Goal: Transaction & Acquisition: Obtain resource

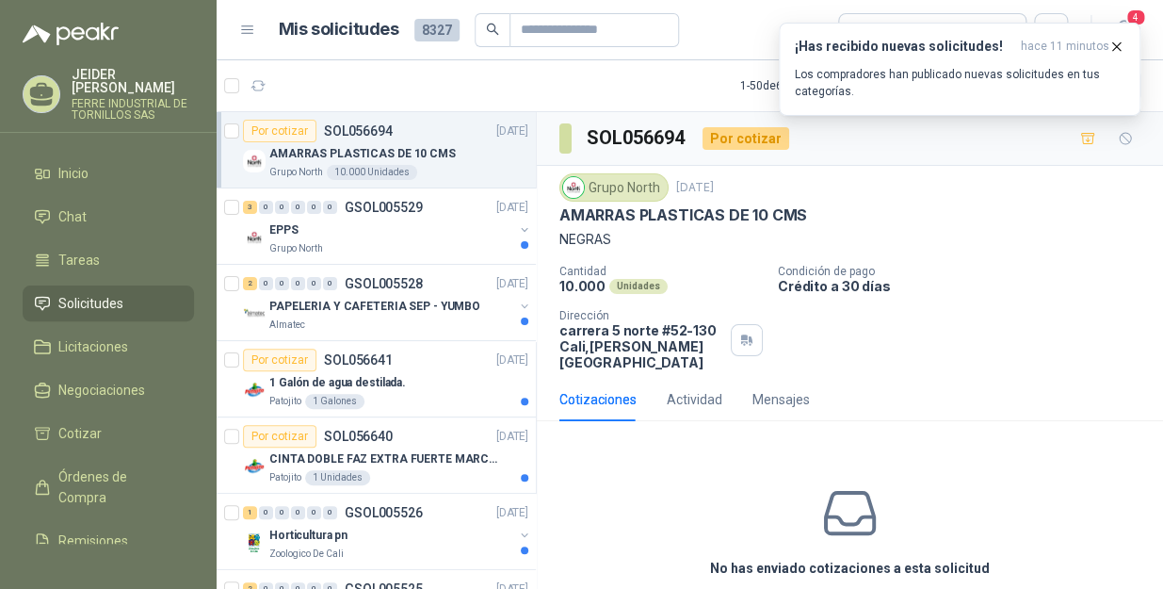
click at [698, 79] on article "1 - 50 de 6358 Asignado a mi No Leídos" at bounding box center [690, 85] width 947 height 51
click at [1112, 47] on icon "button" at bounding box center [1117, 47] width 16 height 16
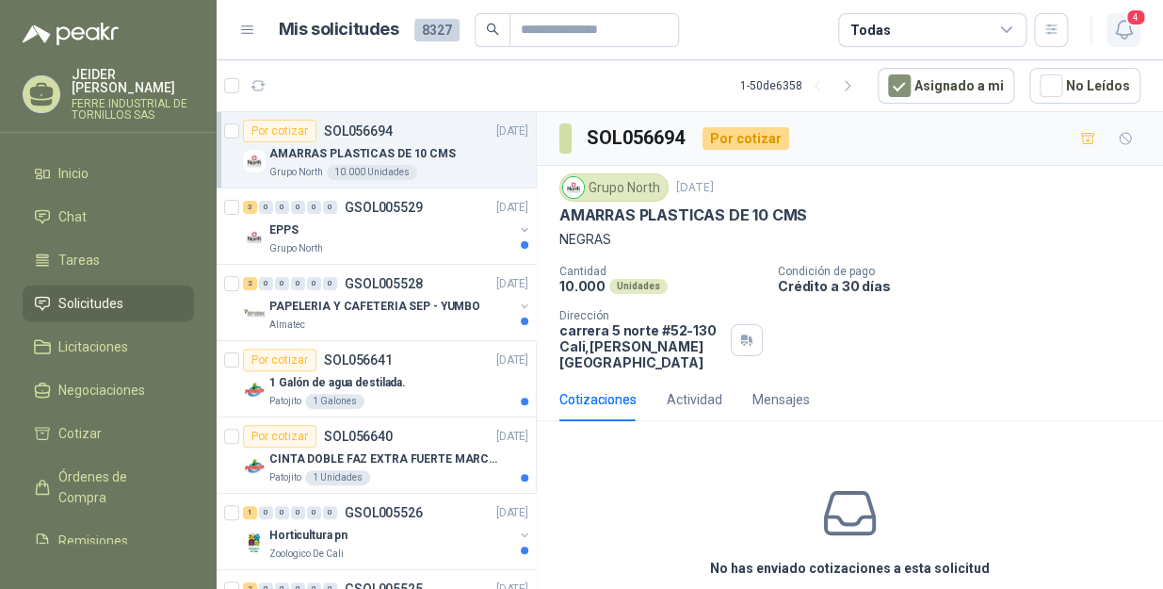
click at [1116, 23] on icon "button" at bounding box center [1124, 30] width 24 height 24
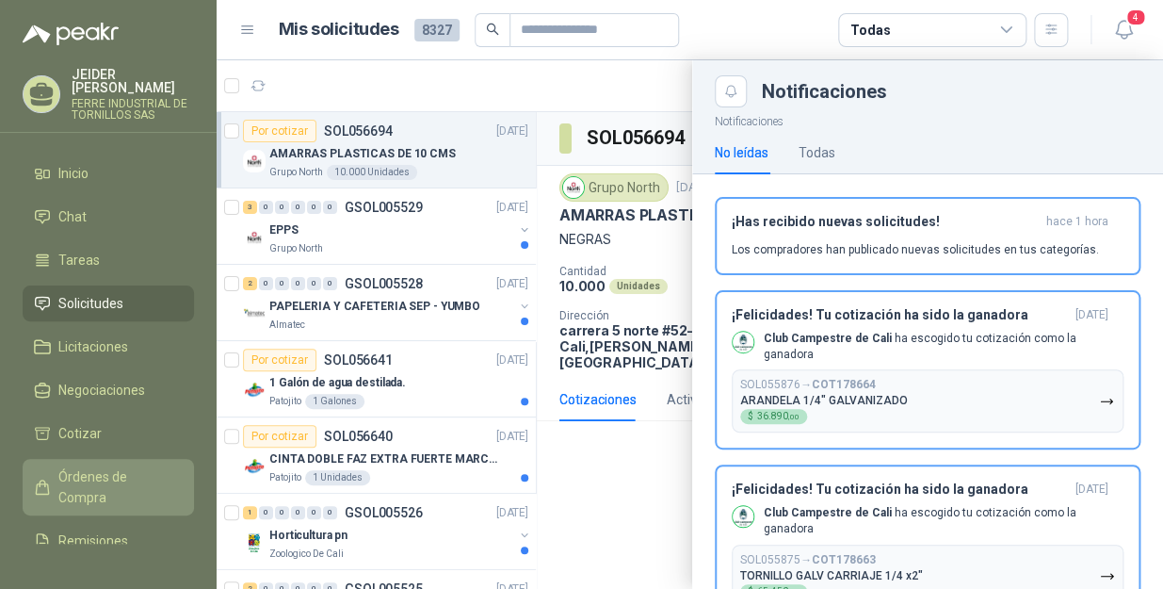
click at [84, 474] on span "Órdenes de Compra" at bounding box center [117, 486] width 118 height 41
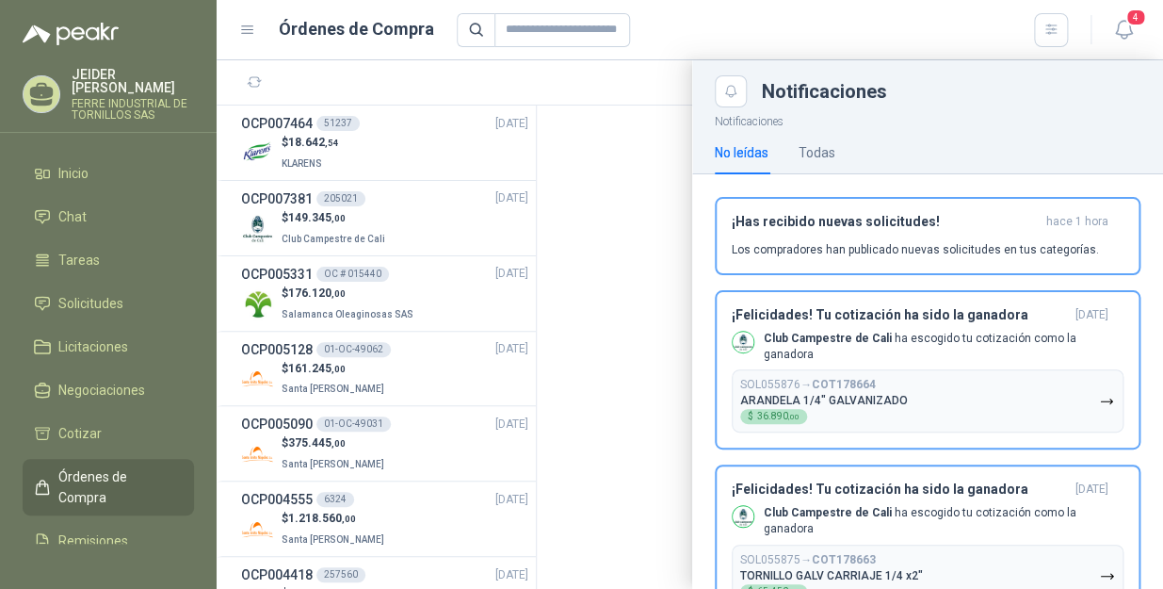
click at [394, 148] on div at bounding box center [690, 324] width 947 height 528
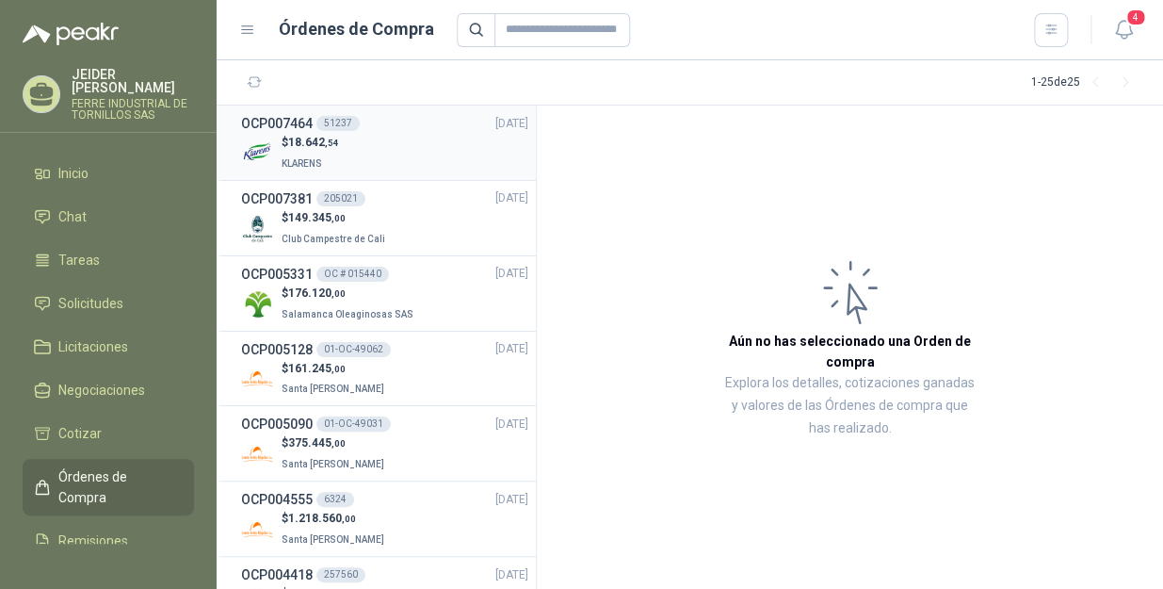
click at [430, 148] on div "$ 18.642 ,54 KLARENS" at bounding box center [384, 153] width 287 height 39
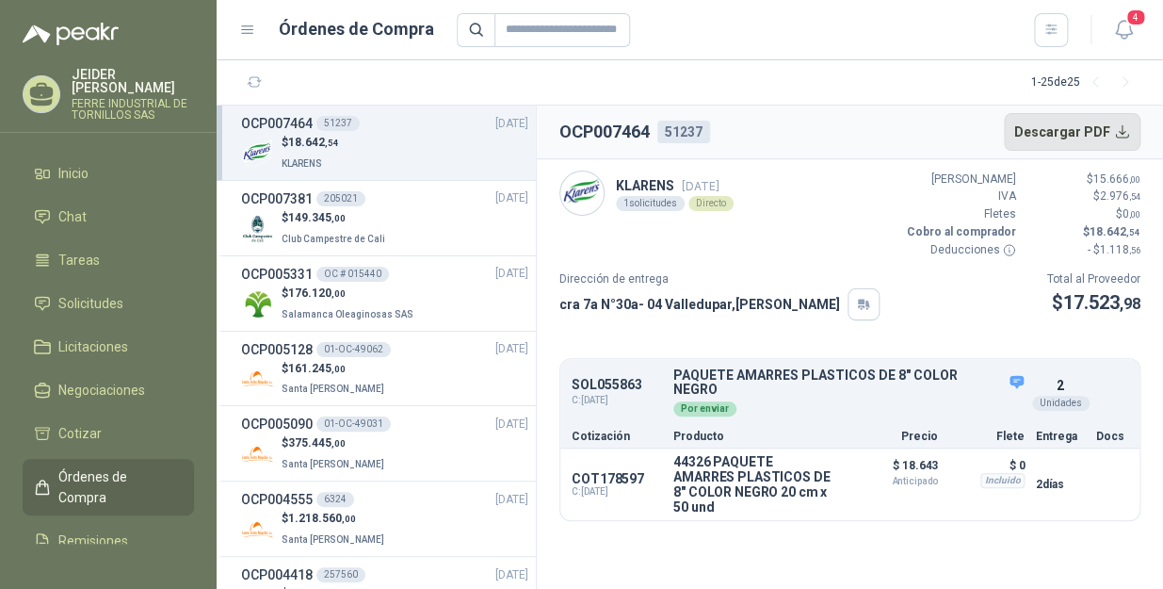
click at [1128, 131] on button "Descargar PDF" at bounding box center [1073, 132] width 138 height 38
click at [1117, 142] on button "Descargar PDF" at bounding box center [1073, 132] width 138 height 38
